Goal: Register for event/course

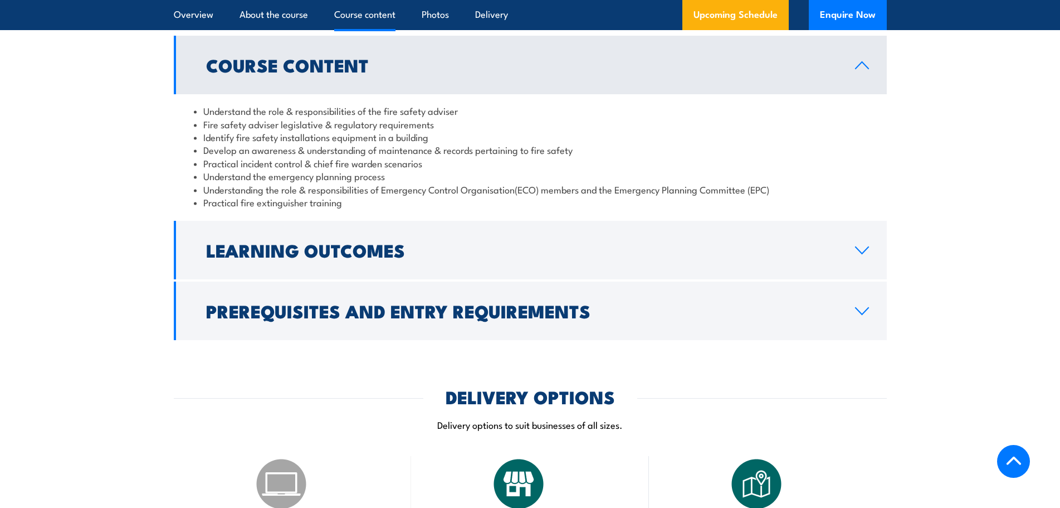
scroll to position [1114, 0]
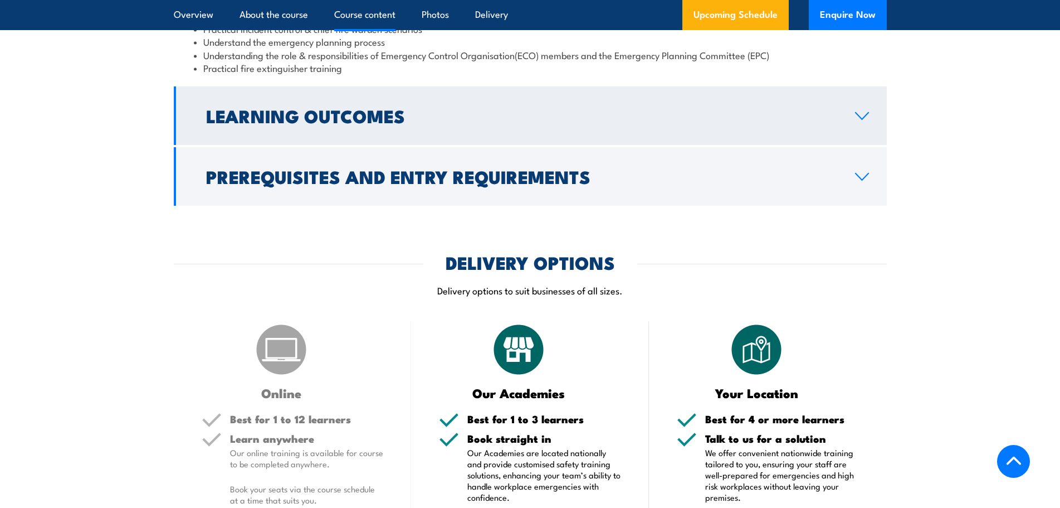
click at [341, 123] on h2 "Learning Outcomes" at bounding box center [521, 116] width 631 height 16
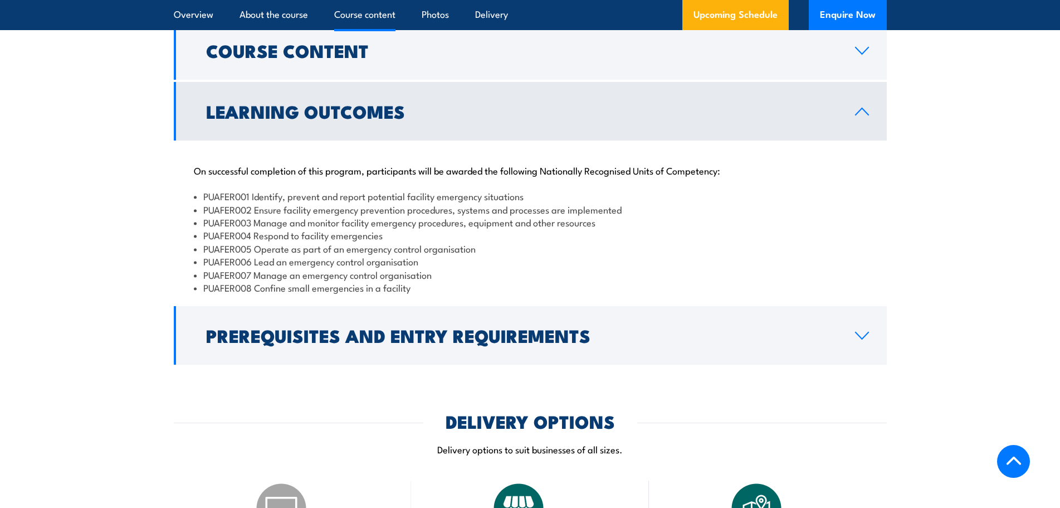
scroll to position [993, 0]
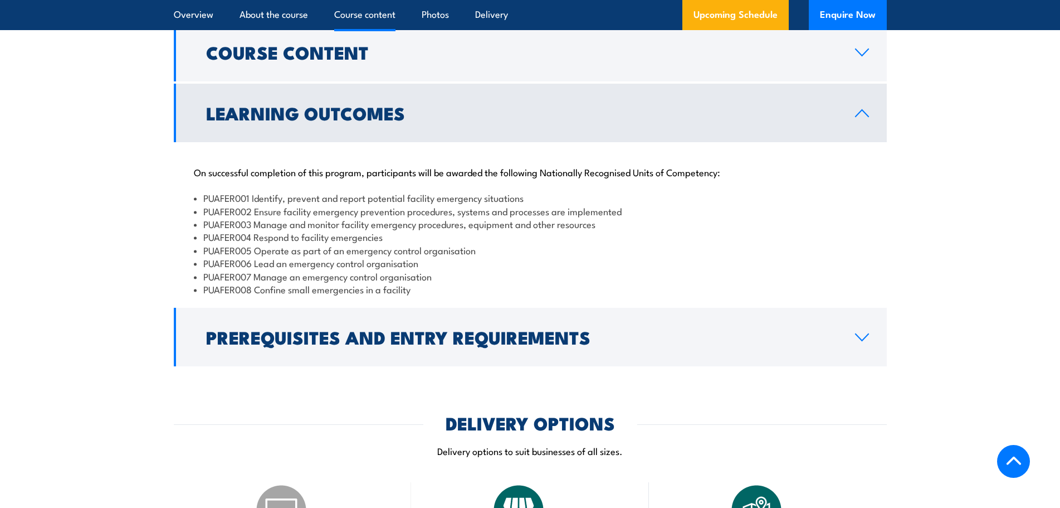
click at [466, 142] on link "Learning Outcomes" at bounding box center [530, 113] width 713 height 59
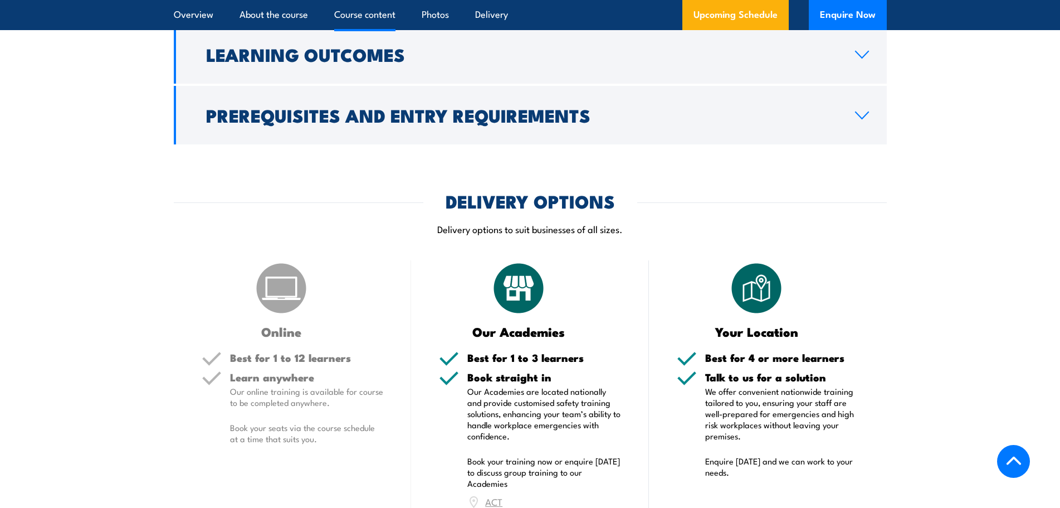
scroll to position [1049, 0]
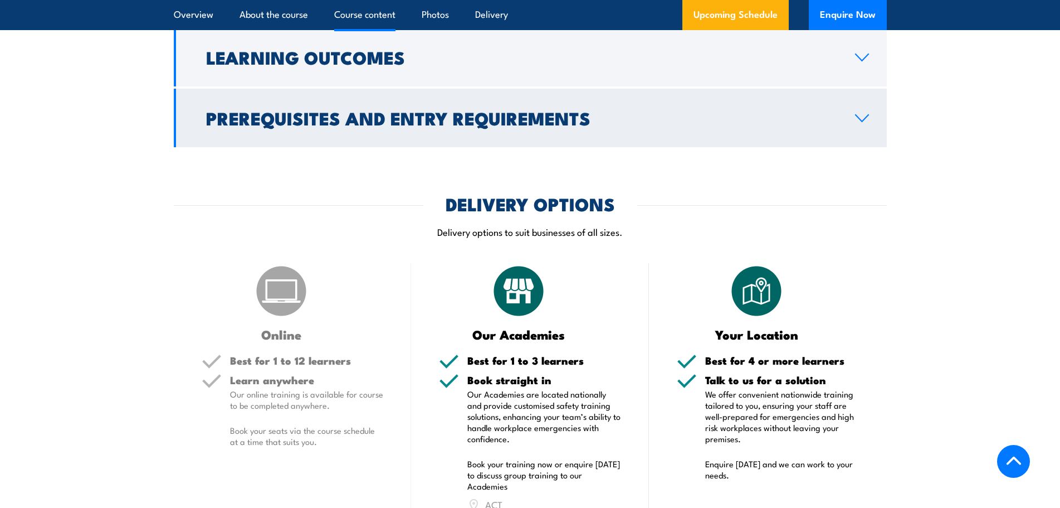
click at [305, 125] on h2 "Prerequisites and Entry Requirements" at bounding box center [521, 118] width 631 height 16
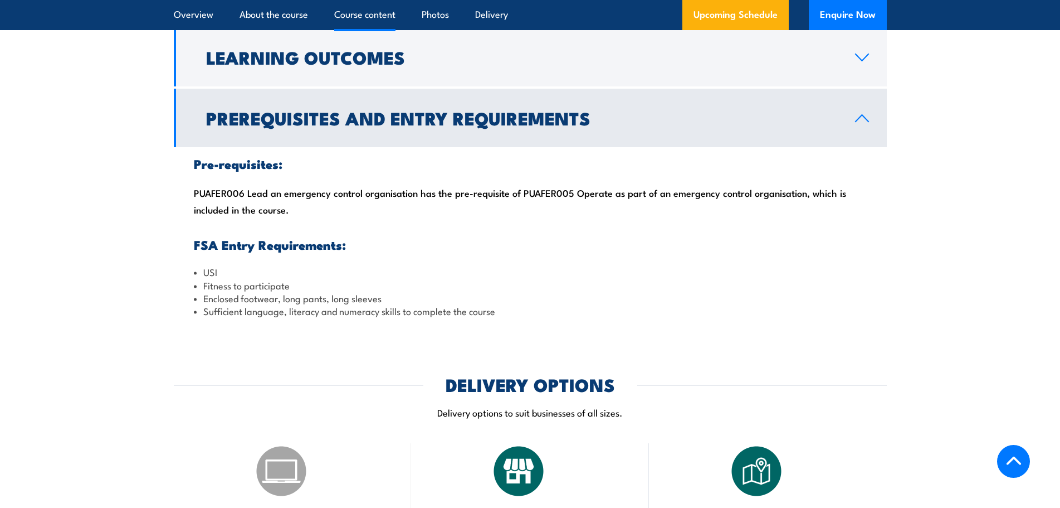
click at [358, 125] on h2 "Prerequisites and Entry Requirements" at bounding box center [521, 118] width 631 height 16
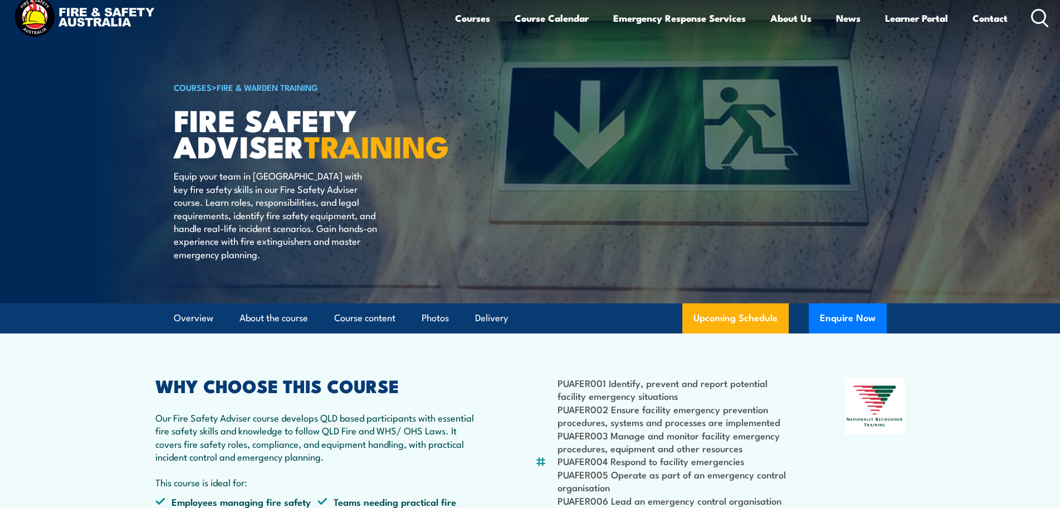
scroll to position [0, 0]
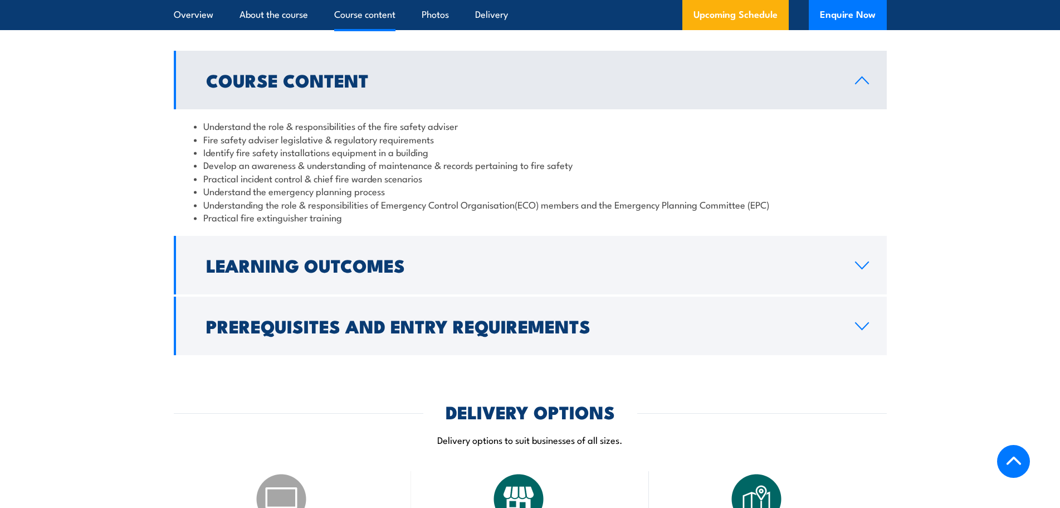
scroll to position [1003, 0]
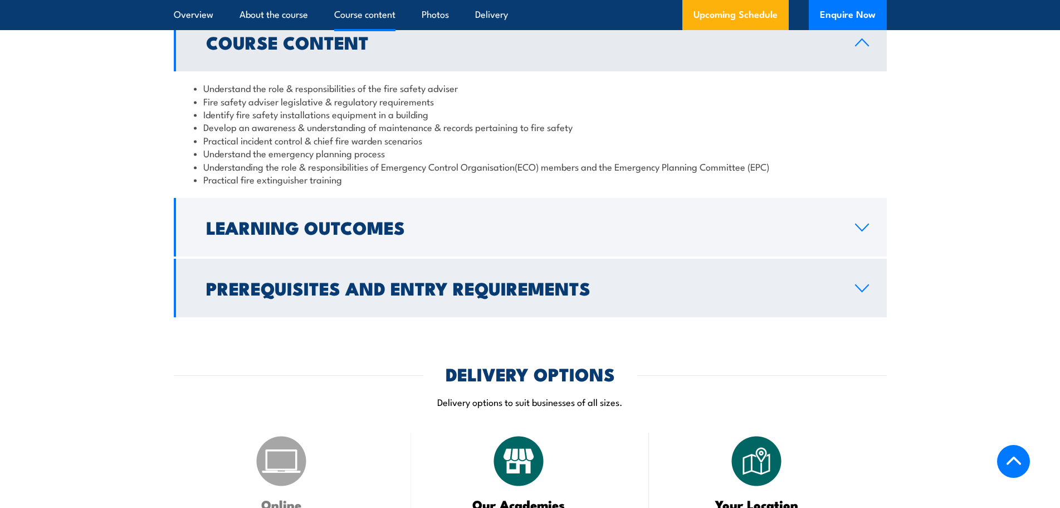
click at [367, 295] on h2 "Prerequisites and Entry Requirements" at bounding box center [521, 288] width 631 height 16
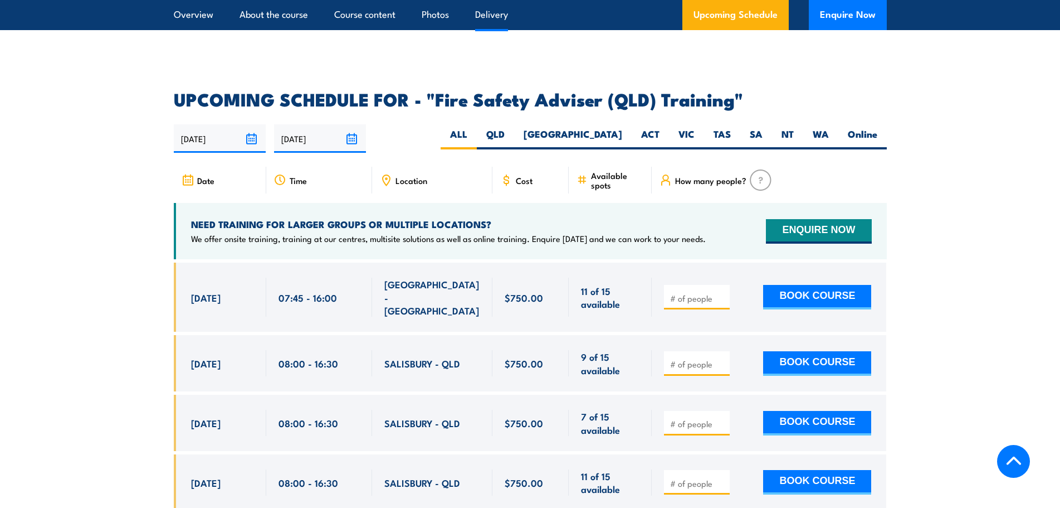
scroll to position [1839, 0]
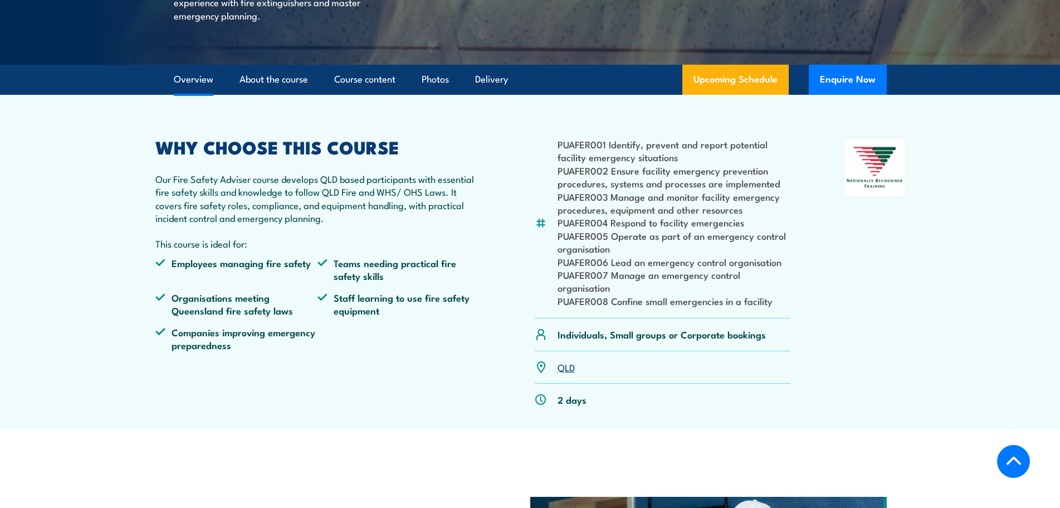
scroll to position [279, 0]
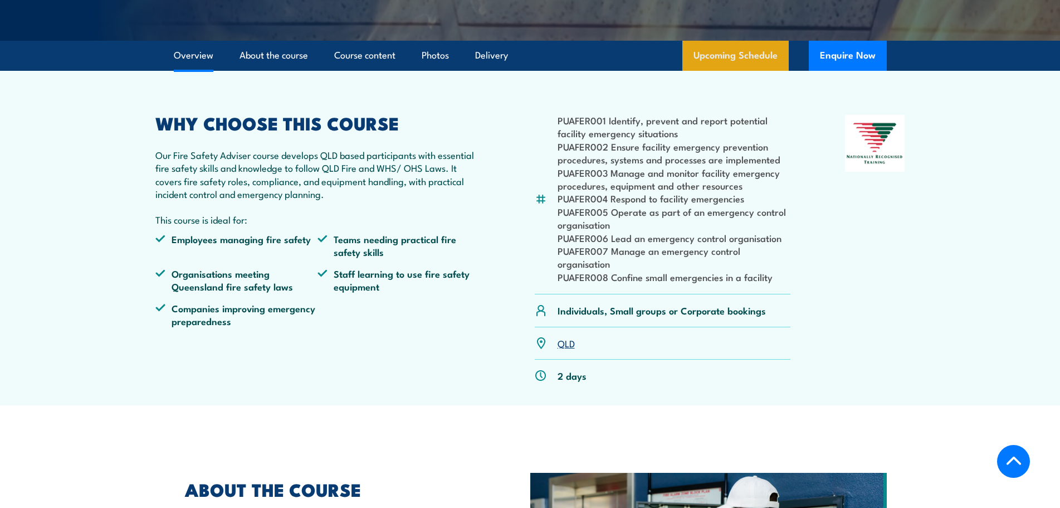
click at [720, 71] on link "Upcoming Schedule" at bounding box center [736, 56] width 106 height 30
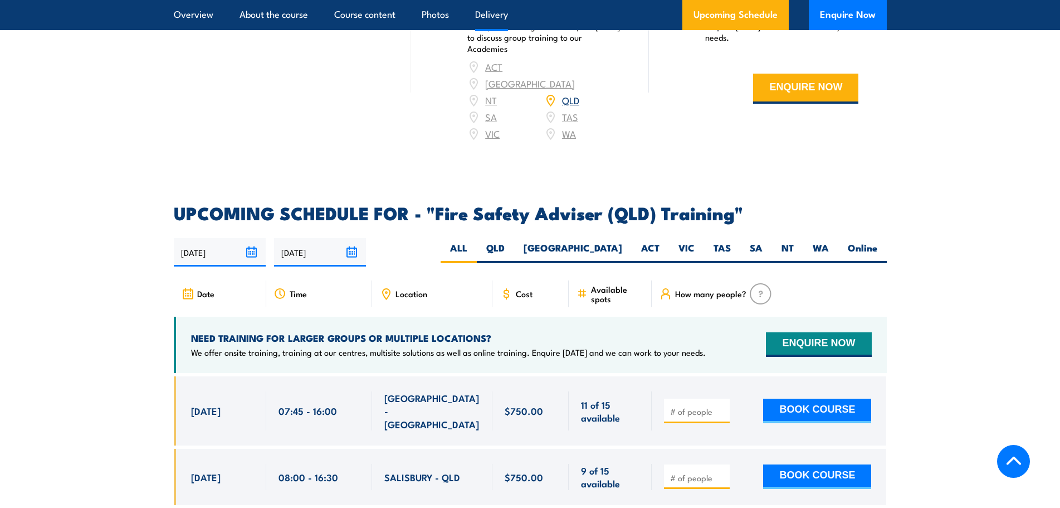
scroll to position [1544, 0]
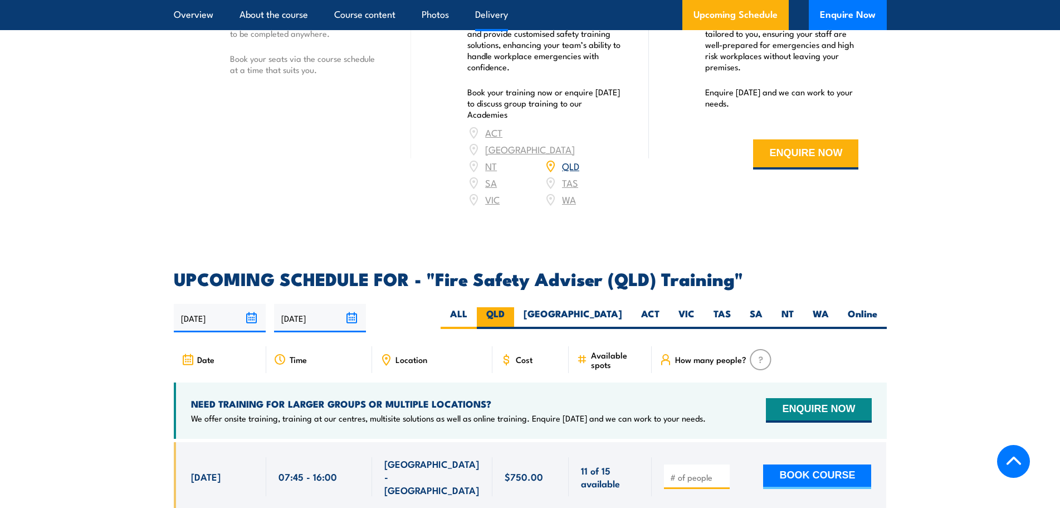
click at [514, 329] on label "QLD" at bounding box center [495, 318] width 37 height 22
click at [512, 314] on input "QLD" at bounding box center [508, 310] width 7 height 7
radio input "true"
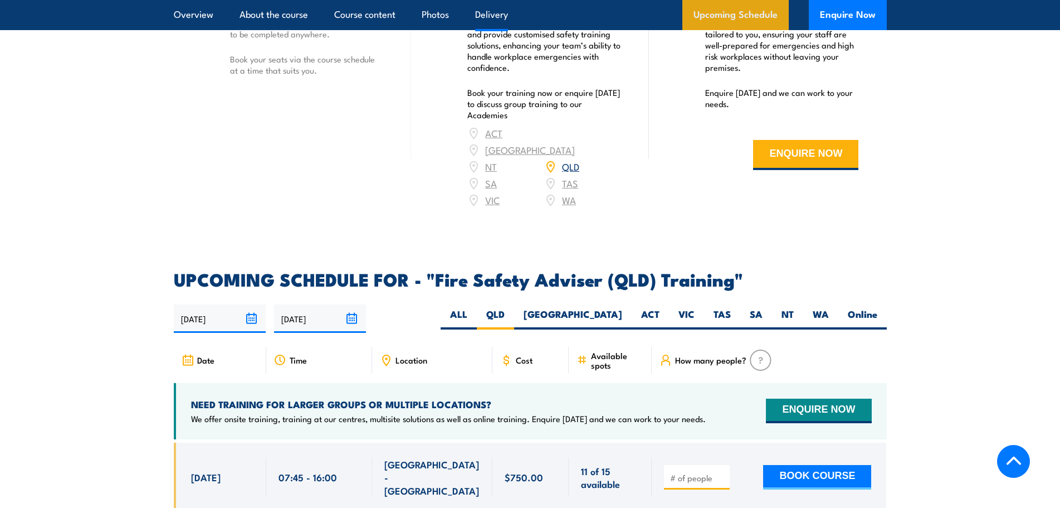
scroll to position [1489, 0]
